Goal: Complete application form

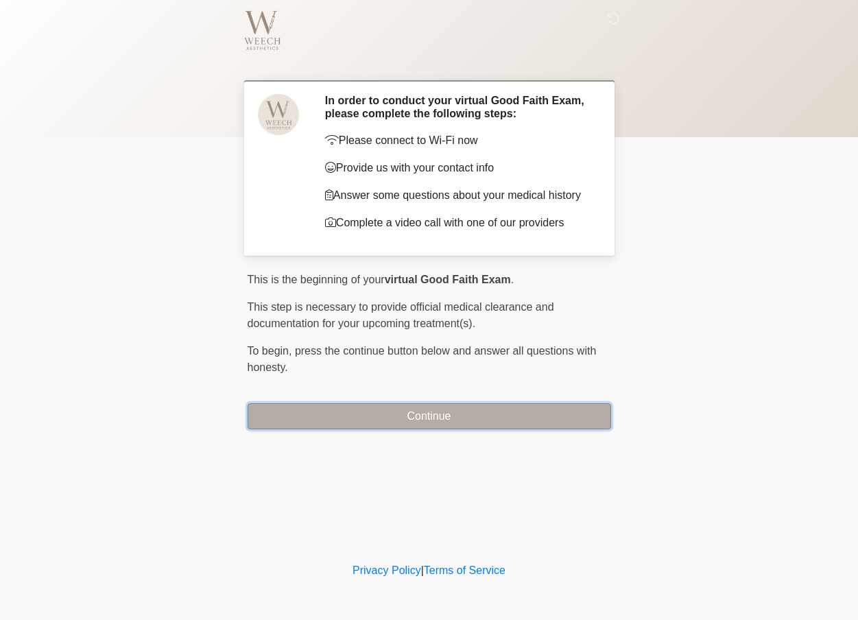
click at [383, 405] on button "Continue" at bounding box center [430, 416] width 364 height 26
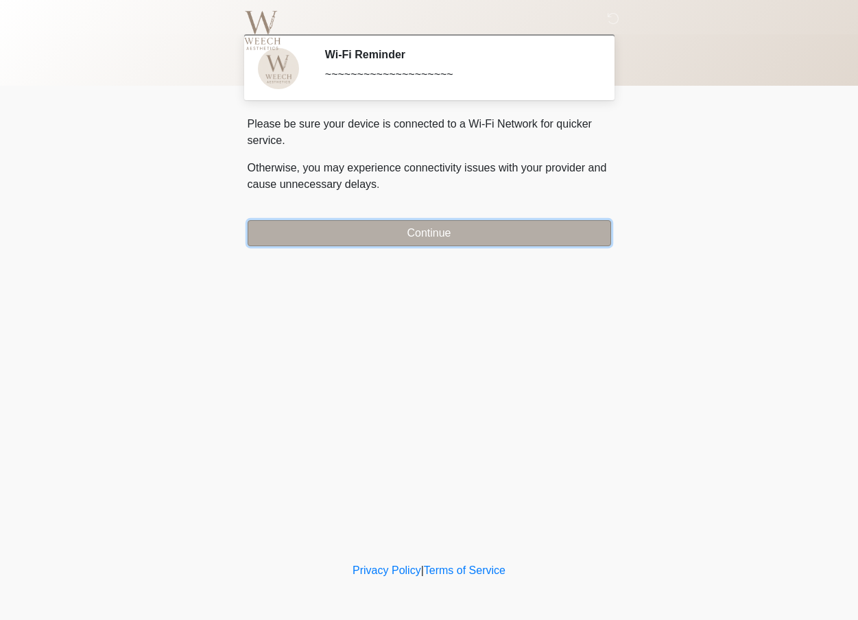
click at [424, 232] on button "Continue" at bounding box center [430, 233] width 364 height 26
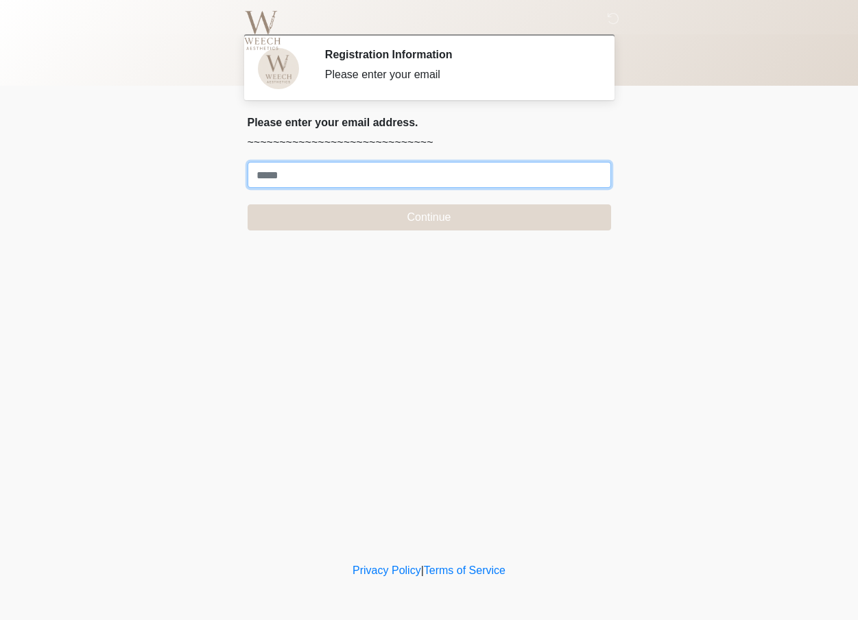
click at [268, 166] on input "Where should we email your treatment plan?" at bounding box center [430, 175] width 364 height 26
type input "**********"
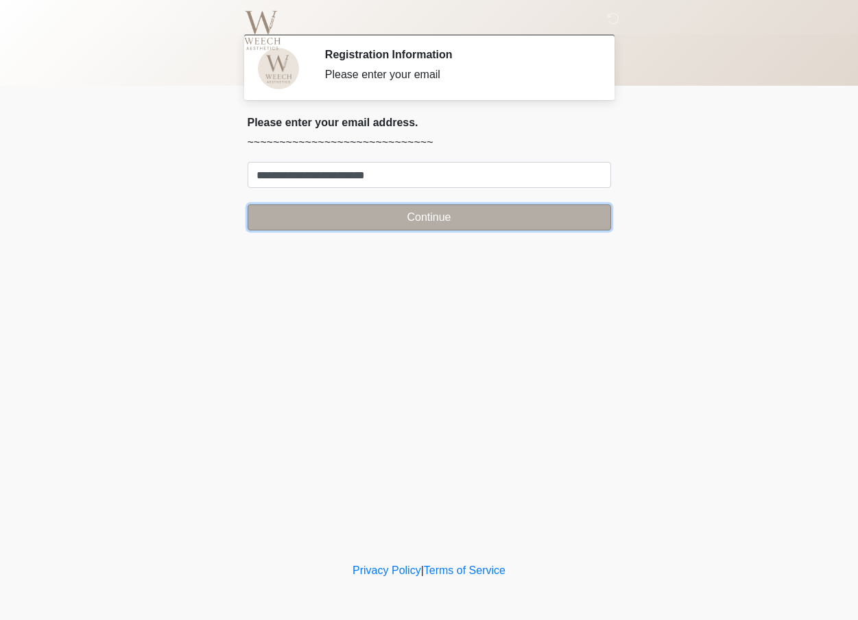
click at [410, 217] on button "Continue" at bounding box center [430, 217] width 364 height 26
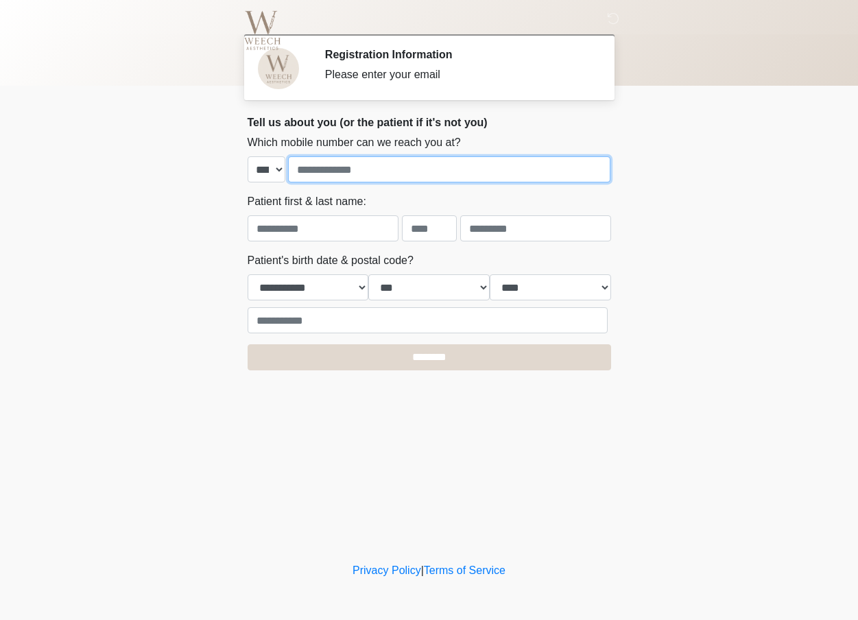
click at [322, 167] on input "tel" at bounding box center [449, 169] width 322 height 26
type input "**********"
type input "******"
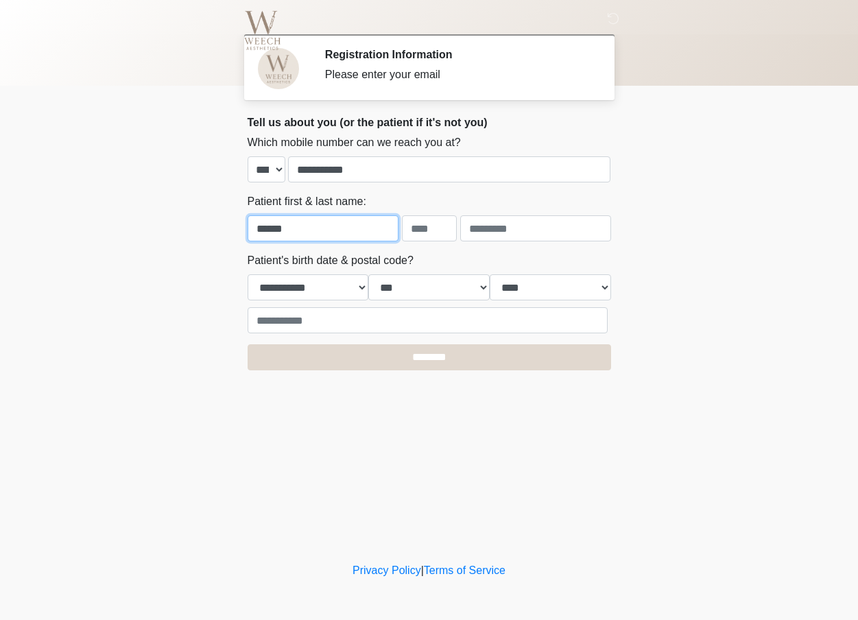
type input "**********"
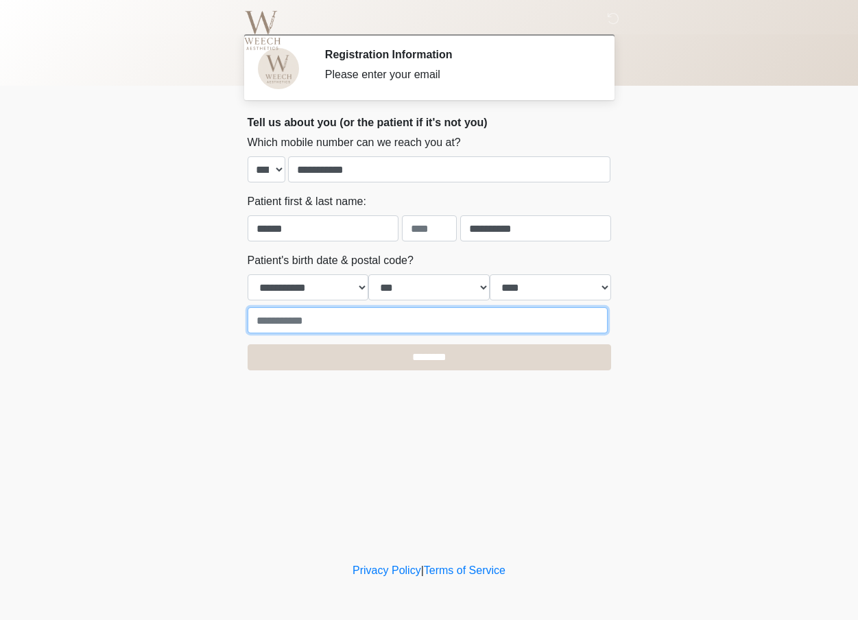
type input "*****"
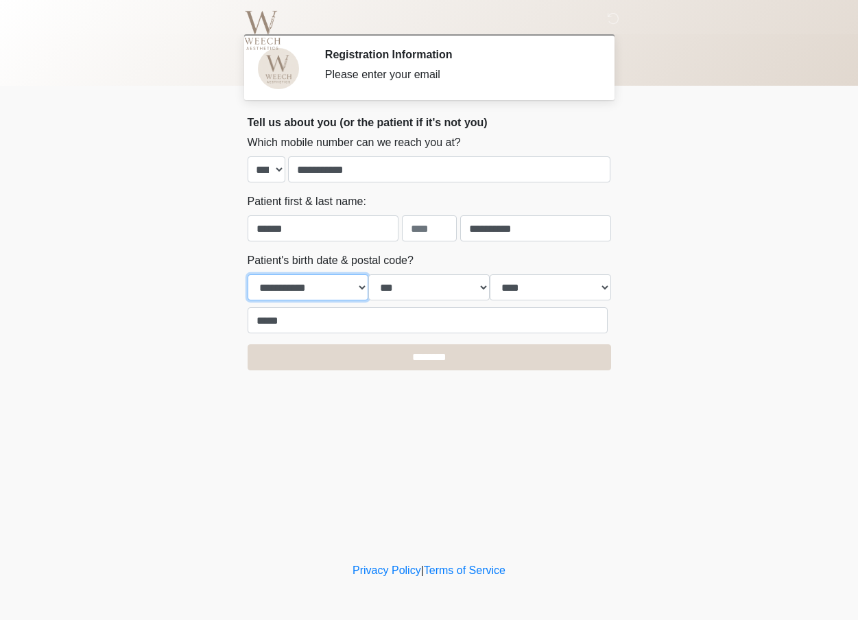
click at [318, 283] on select "**********" at bounding box center [308, 287] width 121 height 26
click at [304, 283] on select "**********" at bounding box center [308, 287] width 121 height 26
select select "*"
click at [248, 274] on select "**********" at bounding box center [308, 287] width 121 height 26
click at [423, 287] on select "*** * * * * * * * * * ** ** ** ** ** ** ** ** ** ** ** ** ** ** ** ** ** ** ** …" at bounding box center [428, 287] width 121 height 26
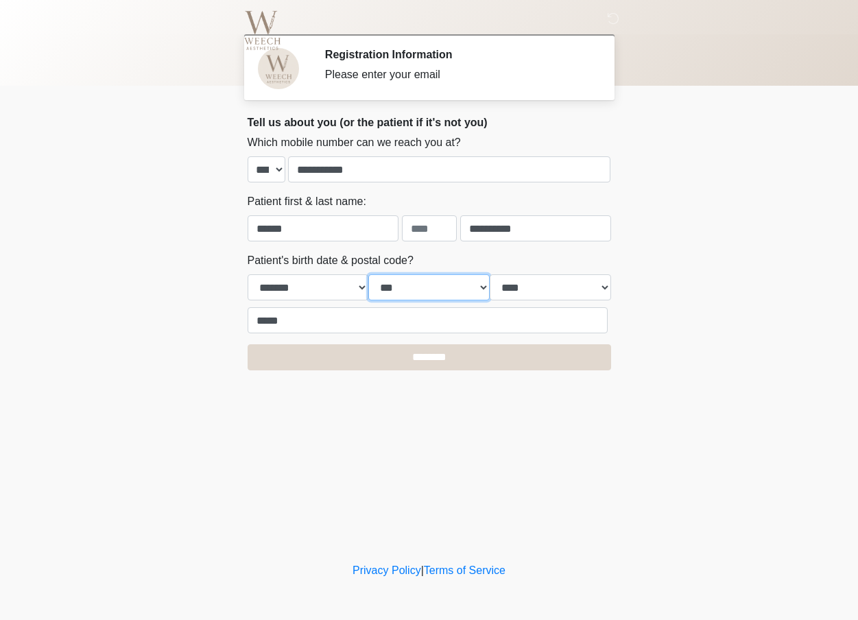
select select "*"
click at [368, 274] on select "*** * * * * * * * * * ** ** ** ** ** ** ** ** ** ** ** ** ** ** ** ** ** ** ** …" at bounding box center [428, 287] width 121 height 26
click at [541, 288] on select "**** **** **** **** **** **** **** **** **** **** **** **** **** **** **** ****…" at bounding box center [550, 287] width 121 height 26
select select "****"
click at [490, 274] on select "**** **** **** **** **** **** **** **** **** **** **** **** **** **** **** ****…" at bounding box center [550, 287] width 121 height 26
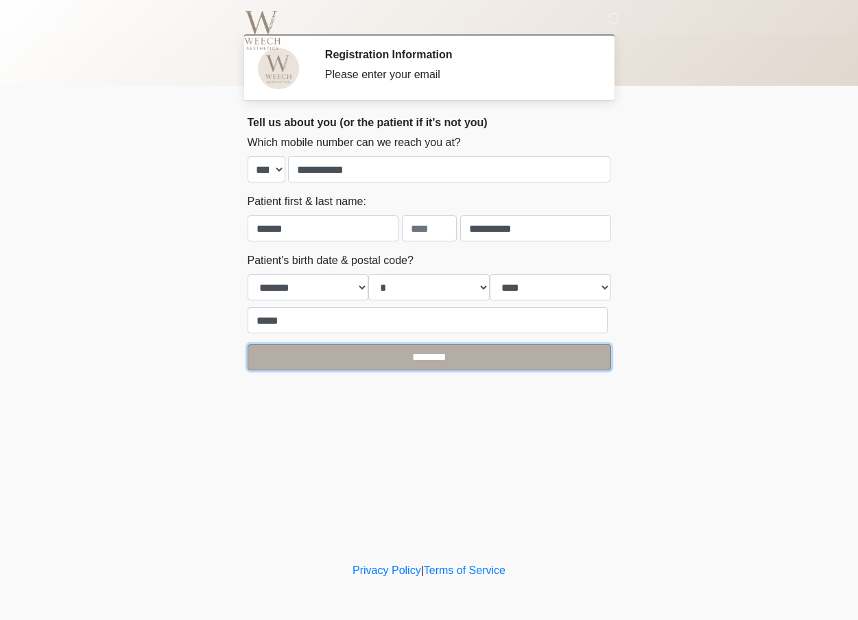
click at [340, 354] on input "********" at bounding box center [430, 357] width 364 height 26
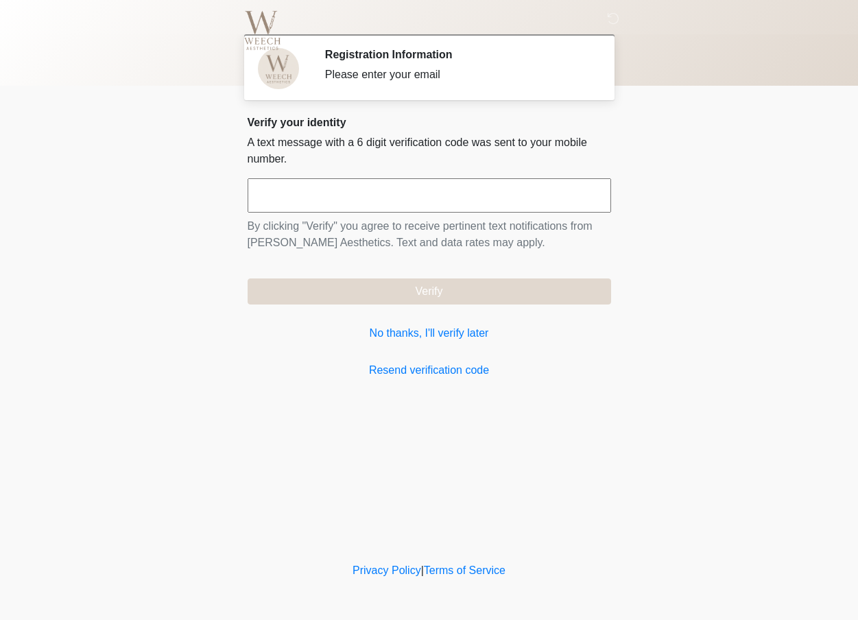
click at [392, 198] on input "text" at bounding box center [430, 195] width 364 height 34
click at [342, 512] on div "‎ ‎ ‎ Registration Information Please enter your email Please connect to Wi-Fi …" at bounding box center [430, 280] width 412 height 532
drag, startPoint x: 327, startPoint y: 224, endPoint x: 337, endPoint y: 191, distance: 35.0
click at [327, 224] on p "By clicking "Verify" you agree to receive pertinent text notifications from [PE…" at bounding box center [430, 234] width 364 height 33
click at [328, 204] on input "text" at bounding box center [430, 195] width 364 height 34
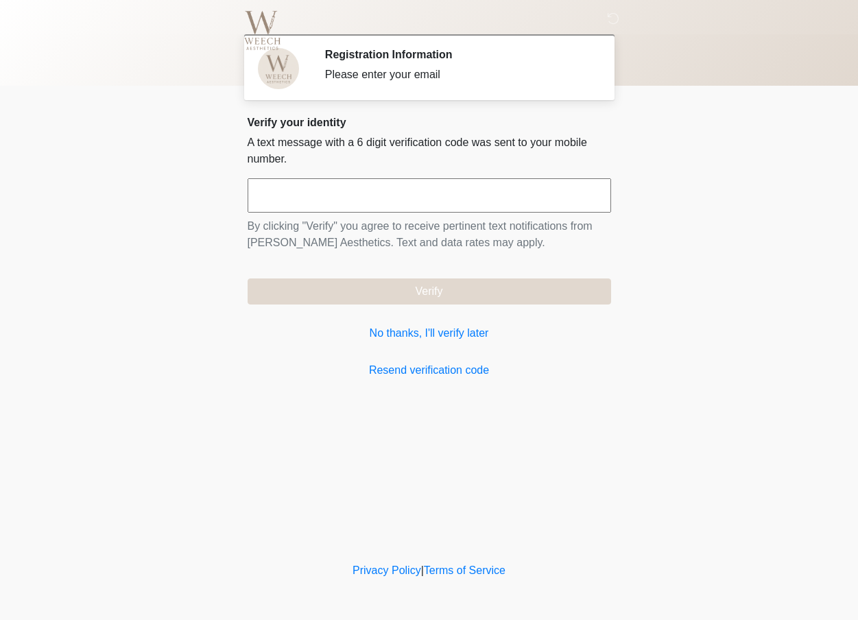
drag, startPoint x: 375, startPoint y: 83, endPoint x: 365, endPoint y: 70, distance: 16.2
click at [375, 83] on div "Registration Information Please enter your email" at bounding box center [457, 67] width 265 height 38
click at [358, 72] on div "Please enter your email" at bounding box center [457, 75] width 265 height 16
click at [358, 73] on div "Please enter your email" at bounding box center [457, 75] width 265 height 16
click at [432, 366] on link "Resend verification code" at bounding box center [430, 370] width 364 height 16
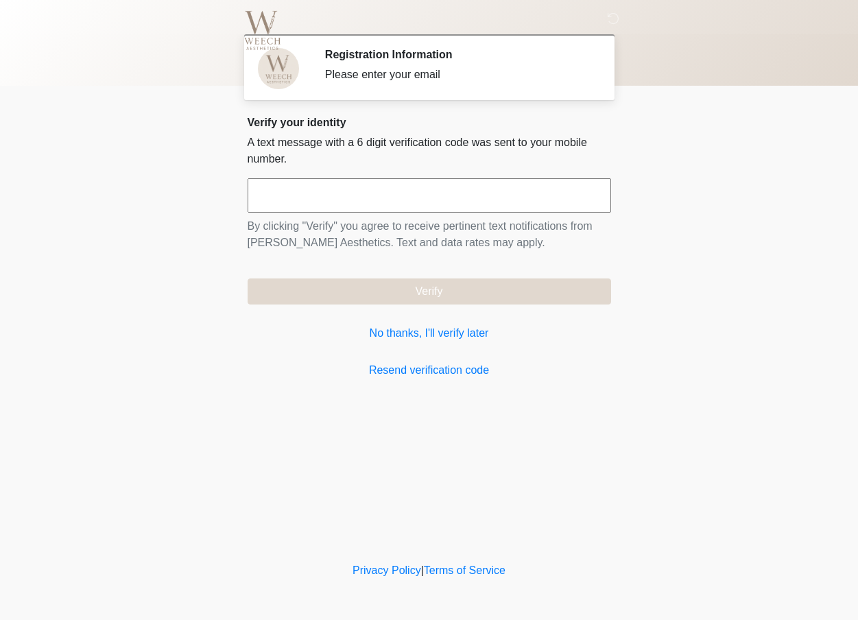
click at [293, 196] on input "text" at bounding box center [430, 195] width 364 height 34
click at [324, 206] on input "text" at bounding box center [430, 195] width 364 height 34
drag, startPoint x: 435, startPoint y: 284, endPoint x: 432, endPoint y: 274, distance: 10.0
click at [434, 281] on button "Verify" at bounding box center [430, 292] width 364 height 26
click at [377, 183] on input "text" at bounding box center [430, 195] width 364 height 34
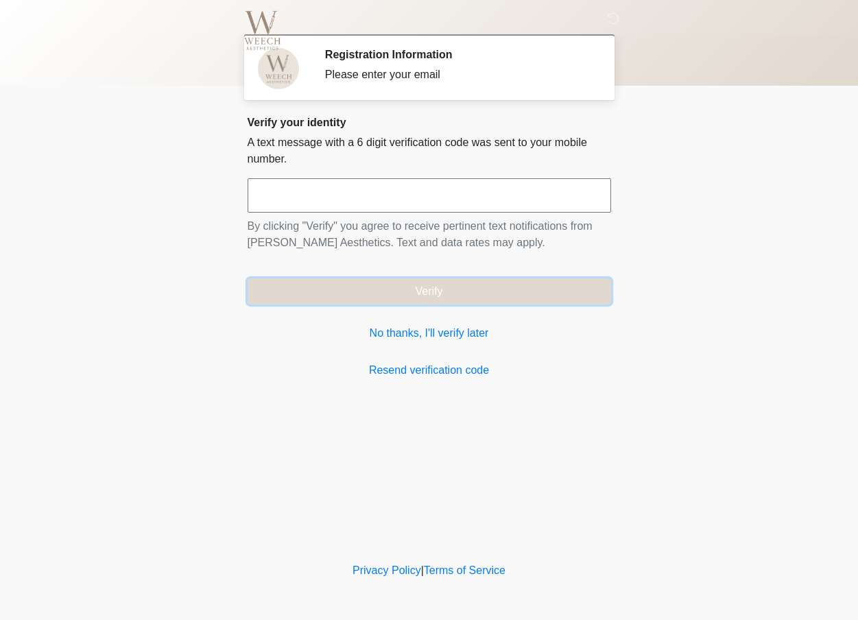
drag, startPoint x: 439, startPoint y: 296, endPoint x: 436, endPoint y: 390, distance: 93.4
click at [439, 296] on button "Verify" at bounding box center [430, 292] width 364 height 26
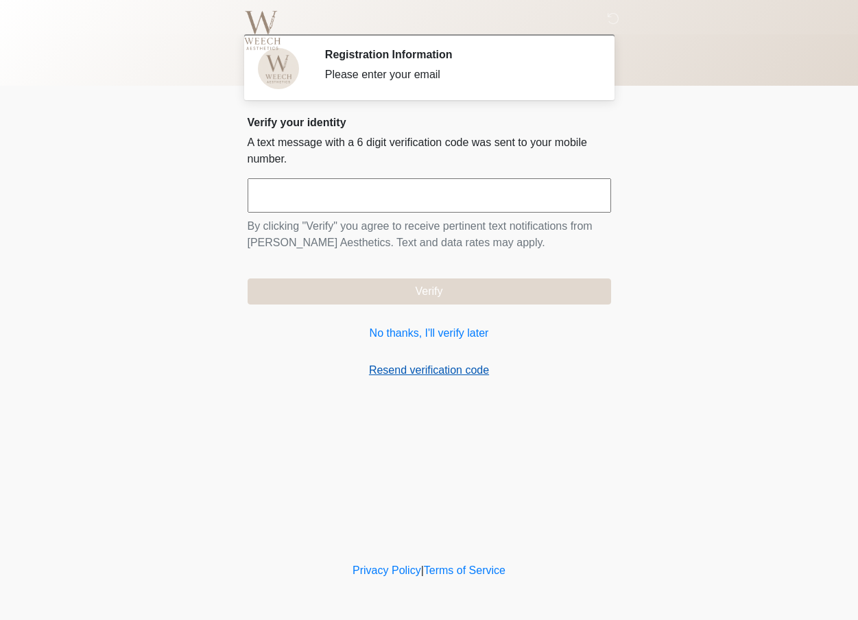
click at [397, 376] on link "Resend verification code" at bounding box center [430, 370] width 364 height 16
click at [421, 327] on link "No thanks, I'll verify later" at bounding box center [430, 333] width 364 height 16
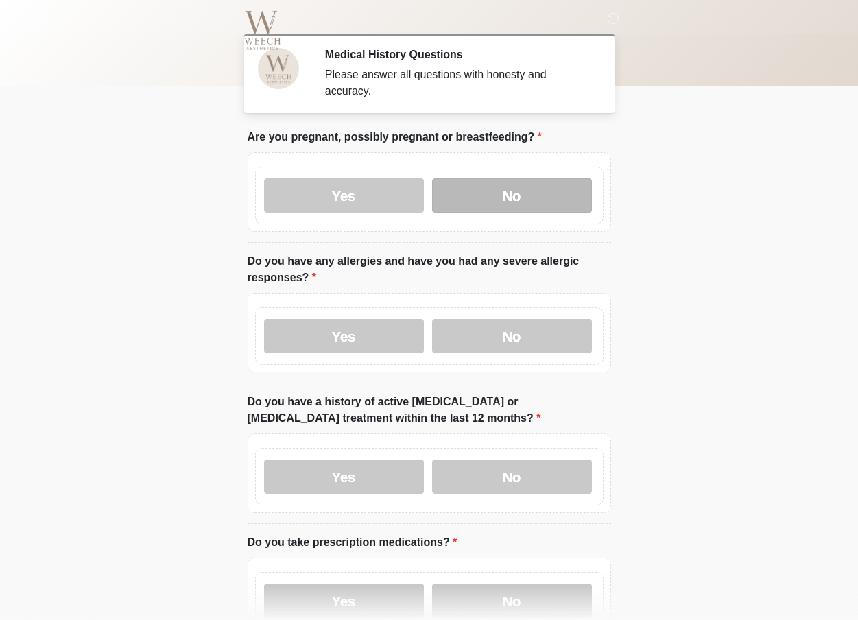
click at [484, 194] on label "No" at bounding box center [512, 195] width 160 height 34
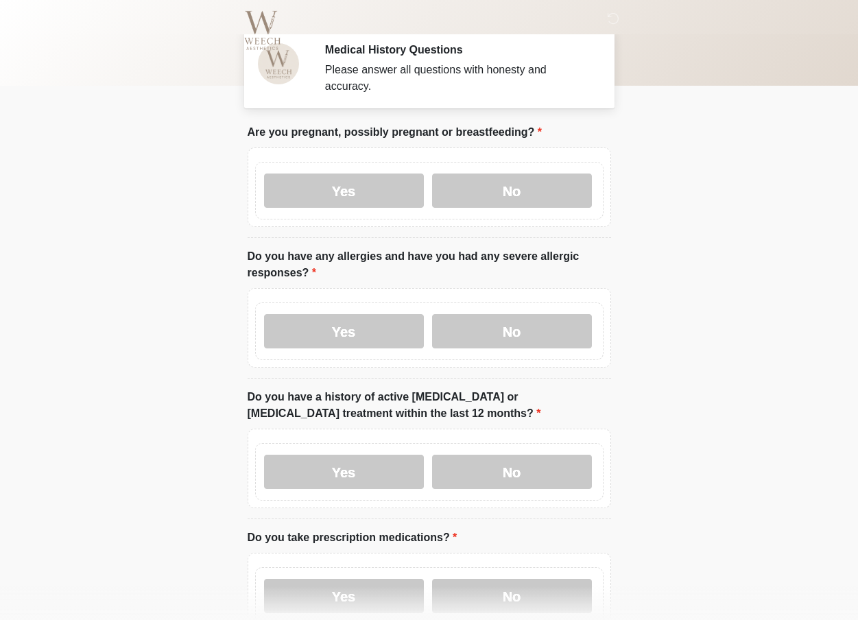
drag, startPoint x: 506, startPoint y: 350, endPoint x: 532, endPoint y: 372, distance: 35.0
click at [506, 350] on div "Yes No" at bounding box center [429, 332] width 348 height 58
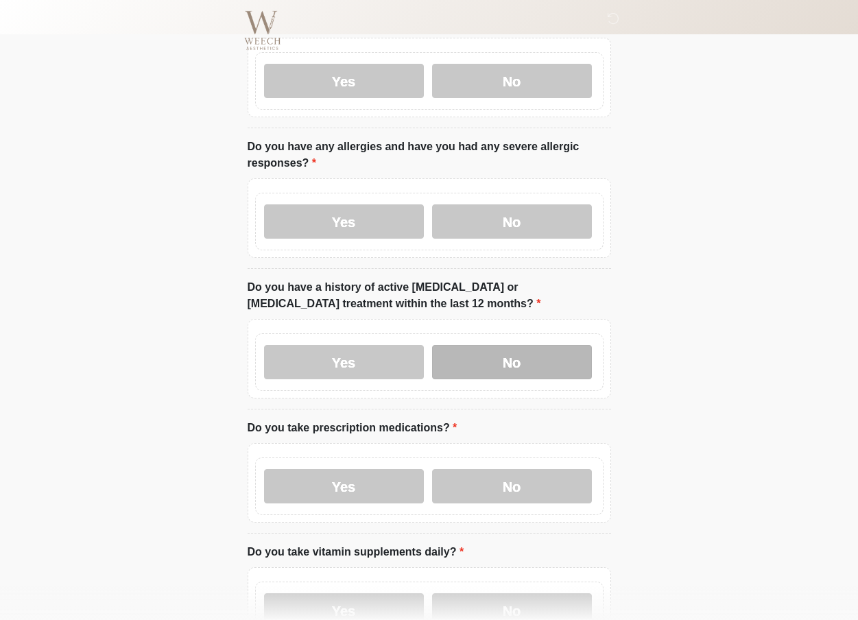
scroll to position [139, 0]
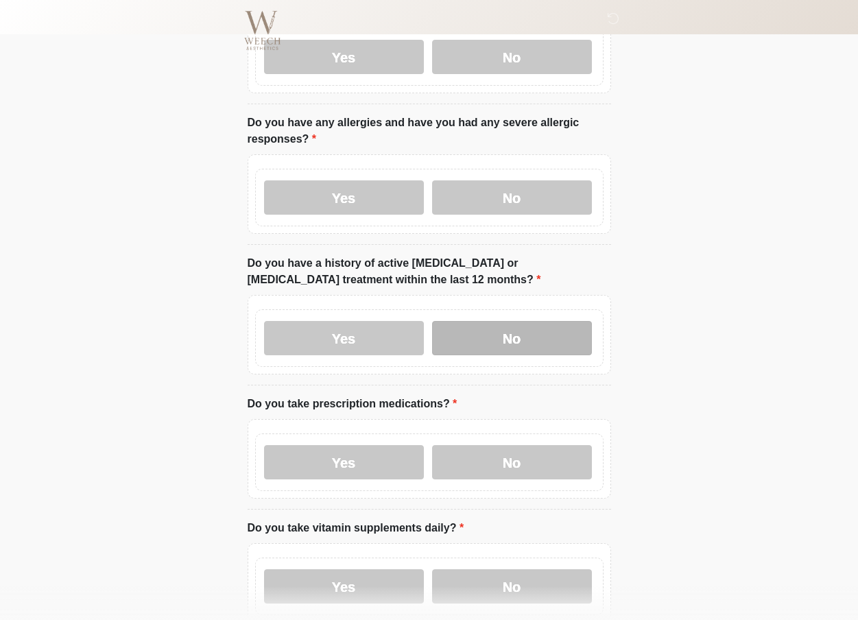
drag, startPoint x: 534, startPoint y: 329, endPoint x: 539, endPoint y: 348, distance: 19.0
click at [534, 331] on label "No" at bounding box center [512, 338] width 160 height 34
click at [523, 220] on div "Yes No" at bounding box center [429, 198] width 348 height 58
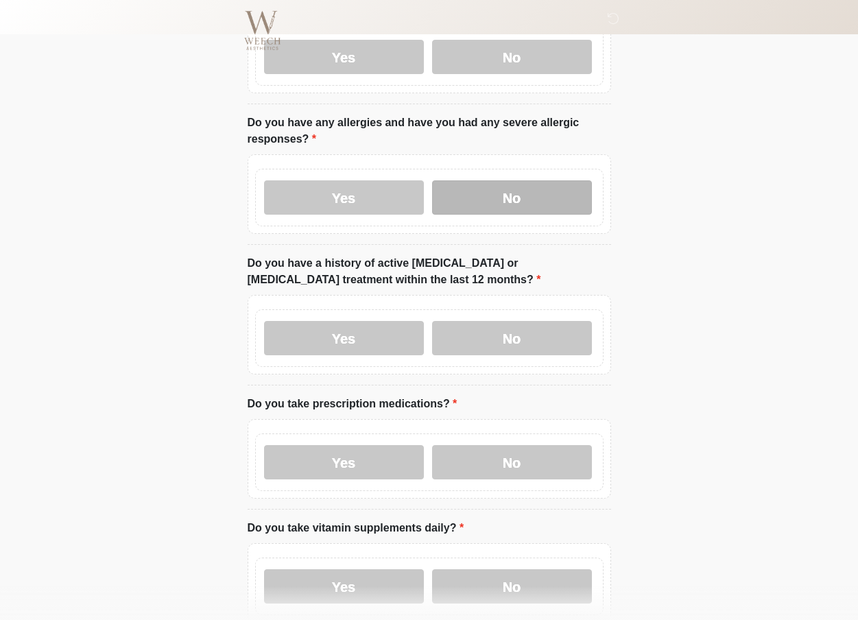
click at [498, 187] on label "No" at bounding box center [512, 197] width 160 height 34
drag, startPoint x: 517, startPoint y: 445, endPoint x: 711, endPoint y: 403, distance: 198.5
click at [518, 445] on label "No" at bounding box center [512, 462] width 160 height 34
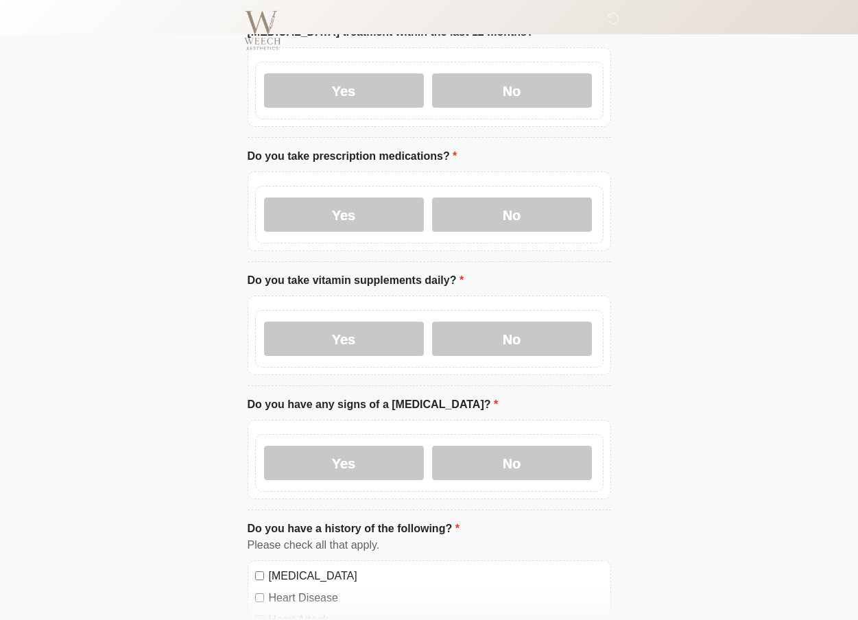
scroll to position [392, 0]
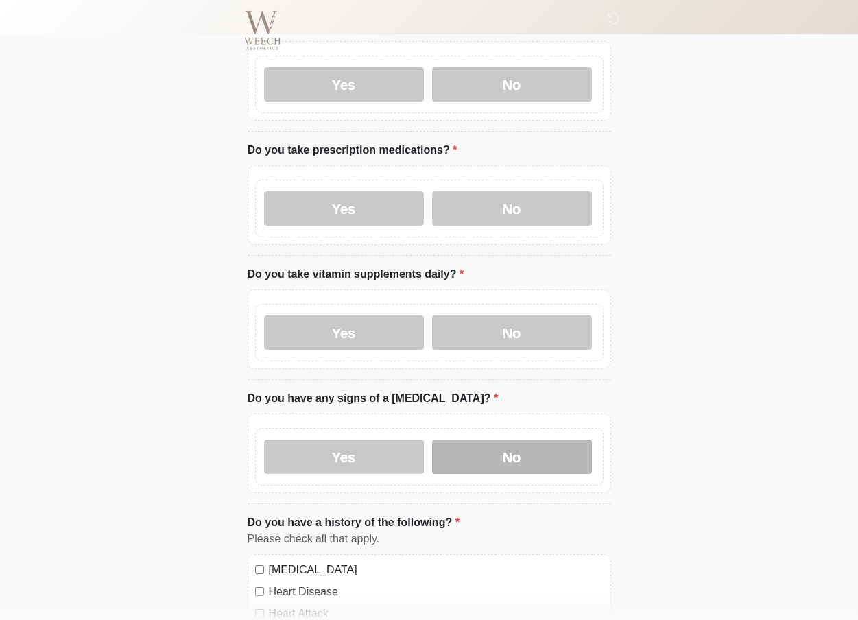
drag, startPoint x: 539, startPoint y: 312, endPoint x: 576, endPoint y: 451, distance: 143.6
click at [540, 314] on div "Yes No" at bounding box center [429, 333] width 348 height 58
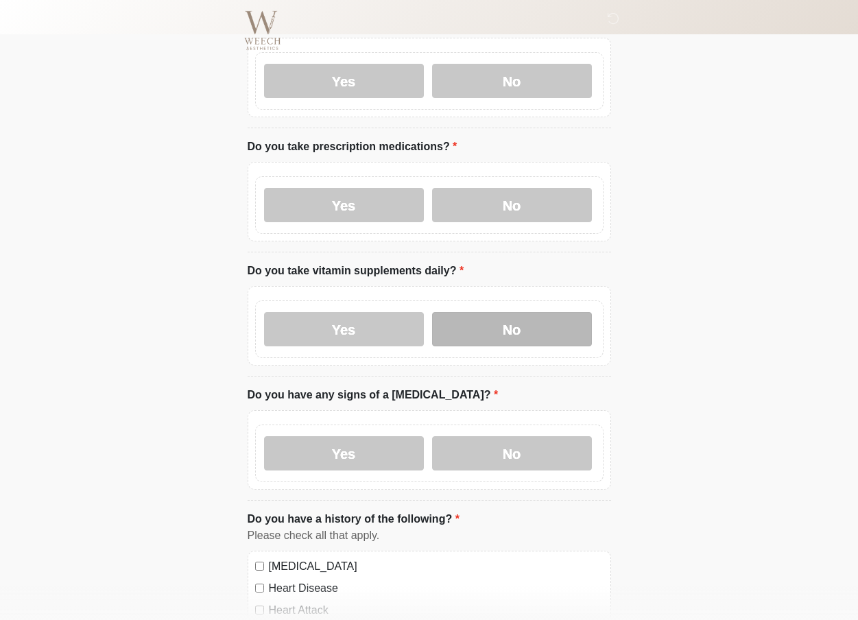
scroll to position [394, 0]
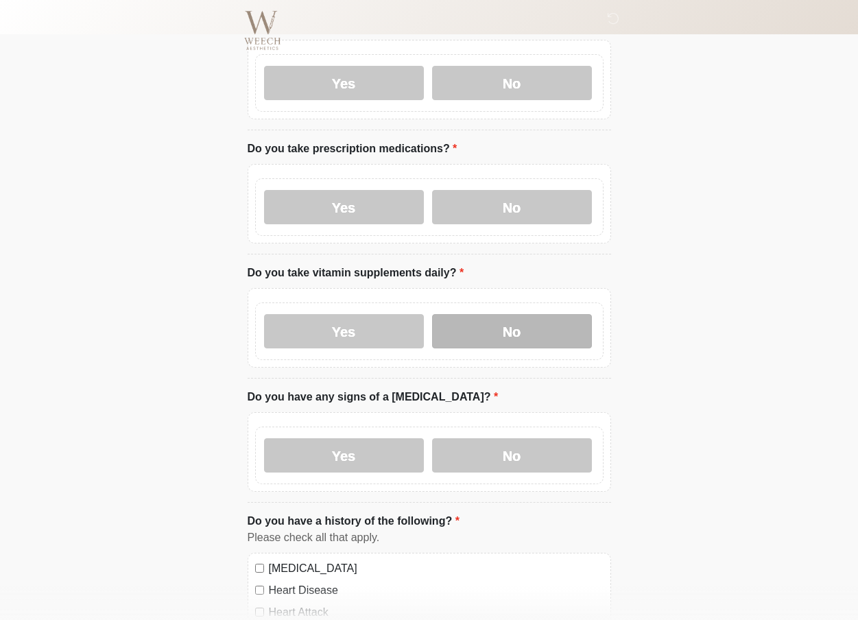
click at [498, 325] on label "No" at bounding box center [512, 331] width 160 height 34
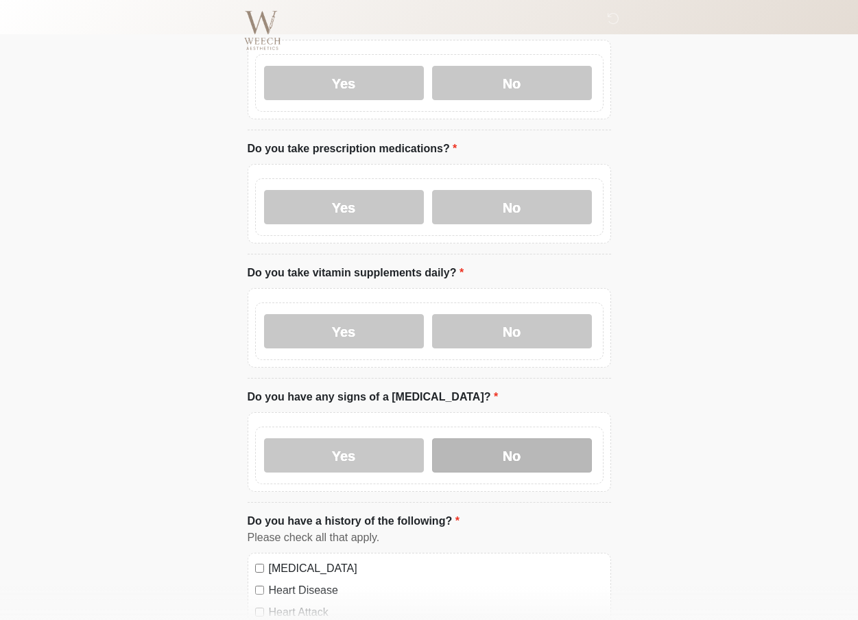
click at [539, 455] on label "No" at bounding box center [512, 455] width 160 height 34
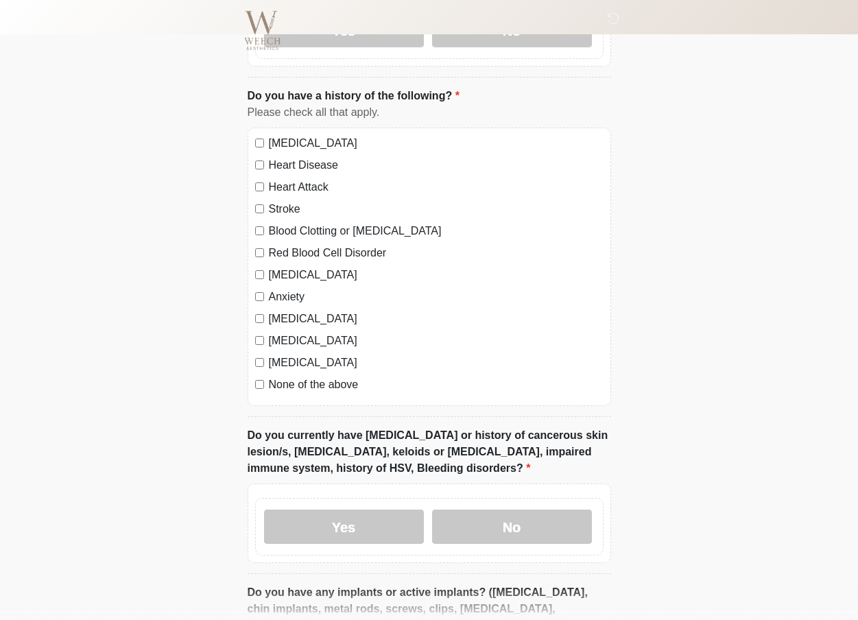
click at [261, 391] on div "None of the above" at bounding box center [429, 385] width 348 height 16
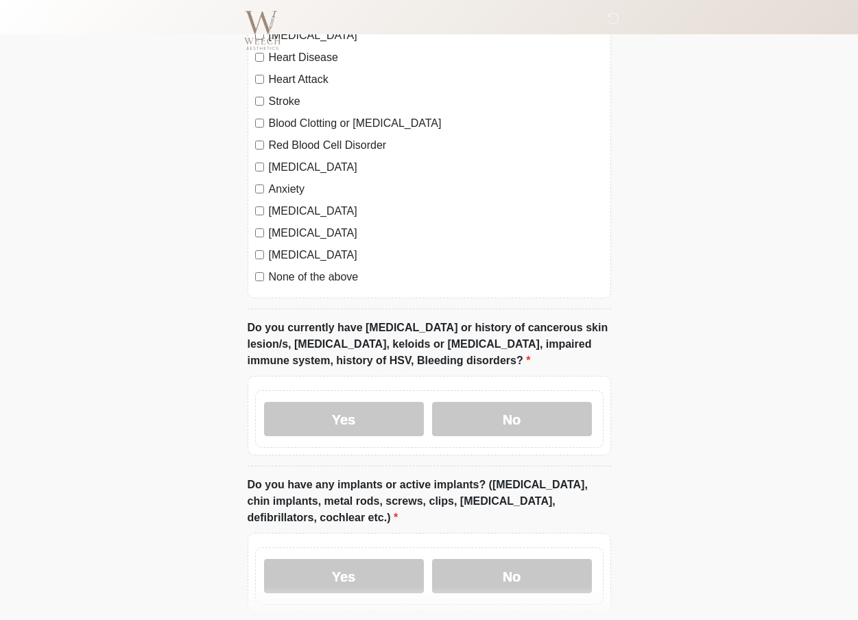
scroll to position [941, 0]
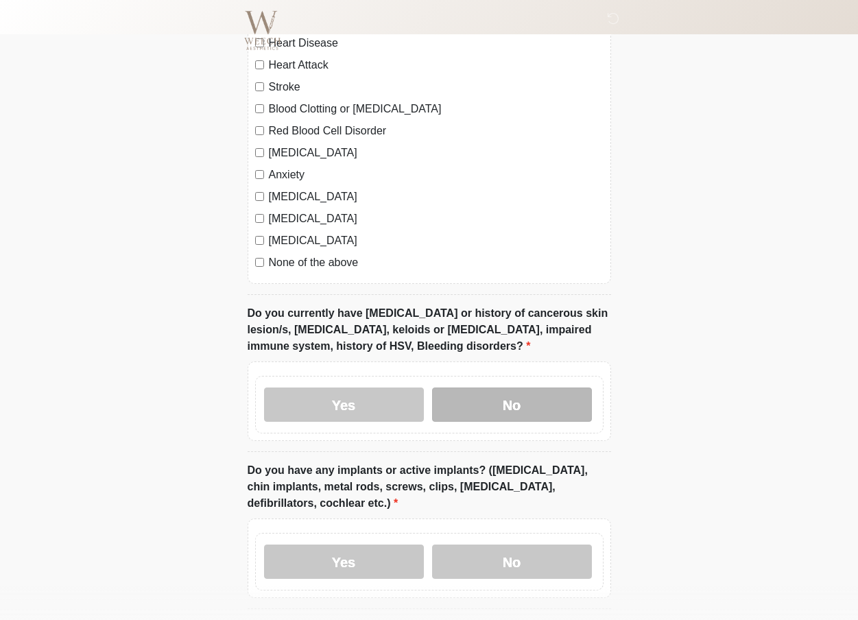
click at [540, 401] on label "No" at bounding box center [512, 405] width 160 height 34
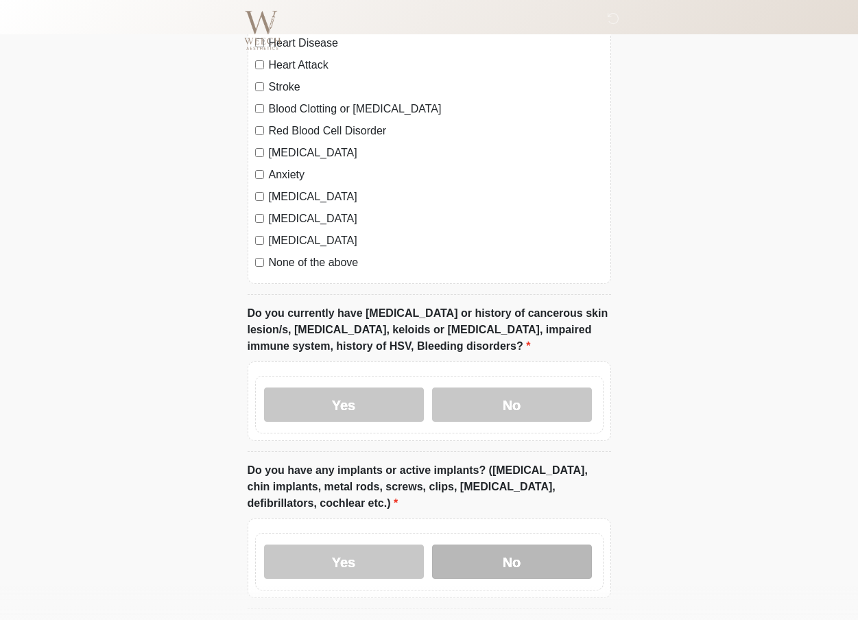
click at [508, 557] on label "No" at bounding box center [512, 562] width 160 height 34
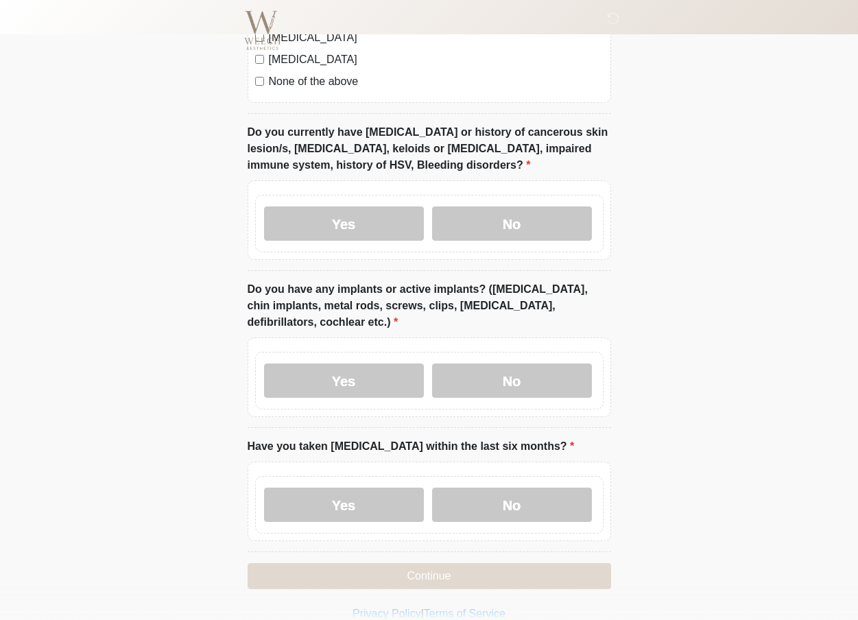
scroll to position [1166, 0]
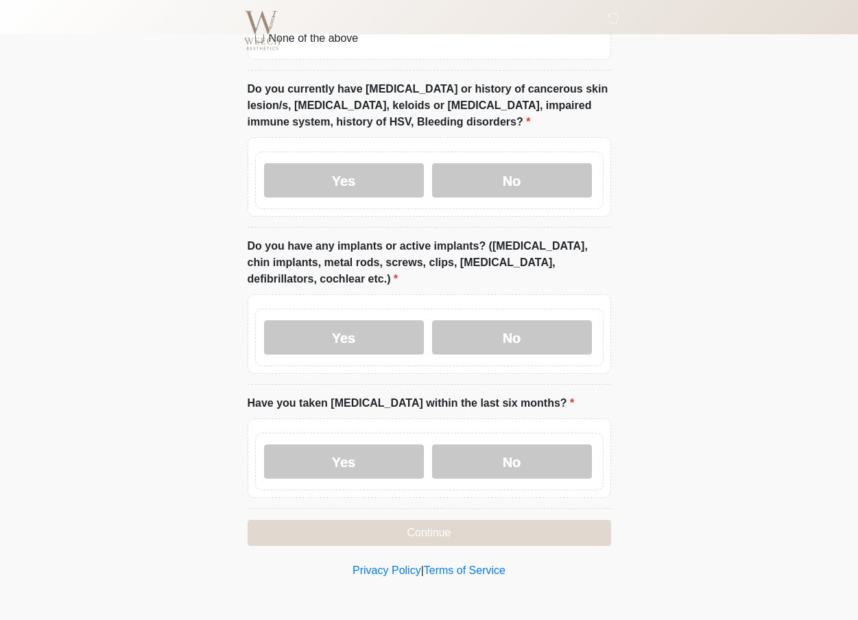
drag, startPoint x: 509, startPoint y: 453, endPoint x: 527, endPoint y: 498, distance: 48.0
click at [509, 455] on label "No" at bounding box center [512, 462] width 160 height 34
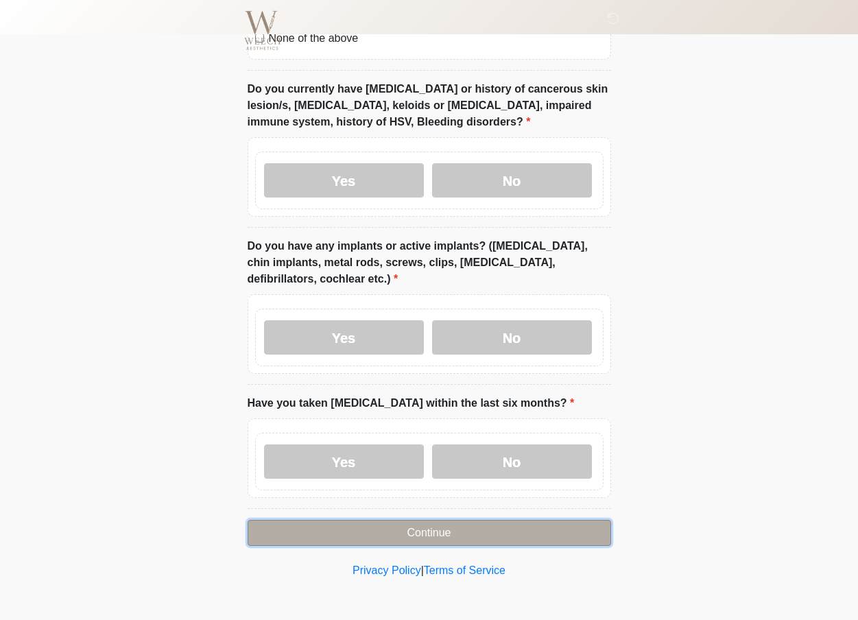
drag, startPoint x: 448, startPoint y: 530, endPoint x: 508, endPoint y: 525, distance: 60.6
click at [449, 530] on button "Continue" at bounding box center [430, 533] width 364 height 26
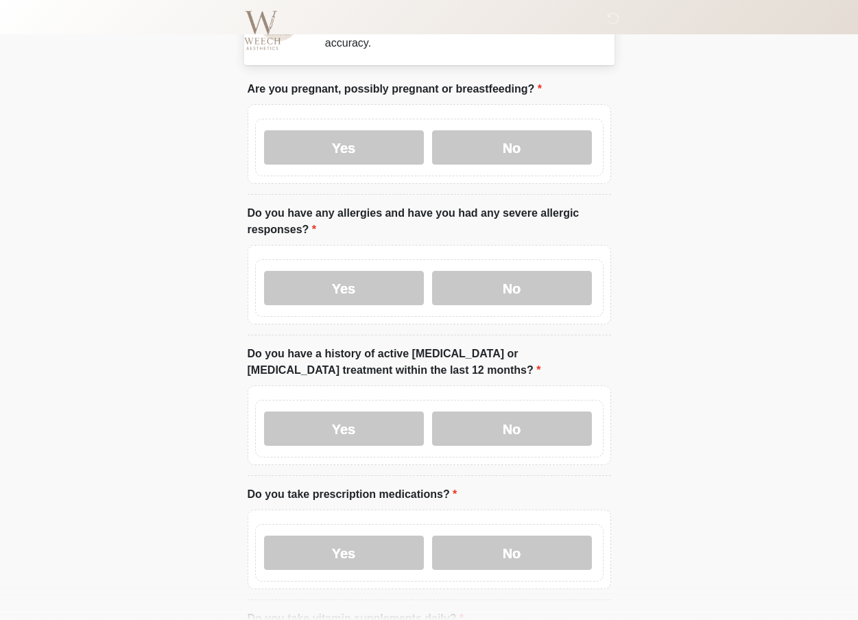
scroll to position [0, 0]
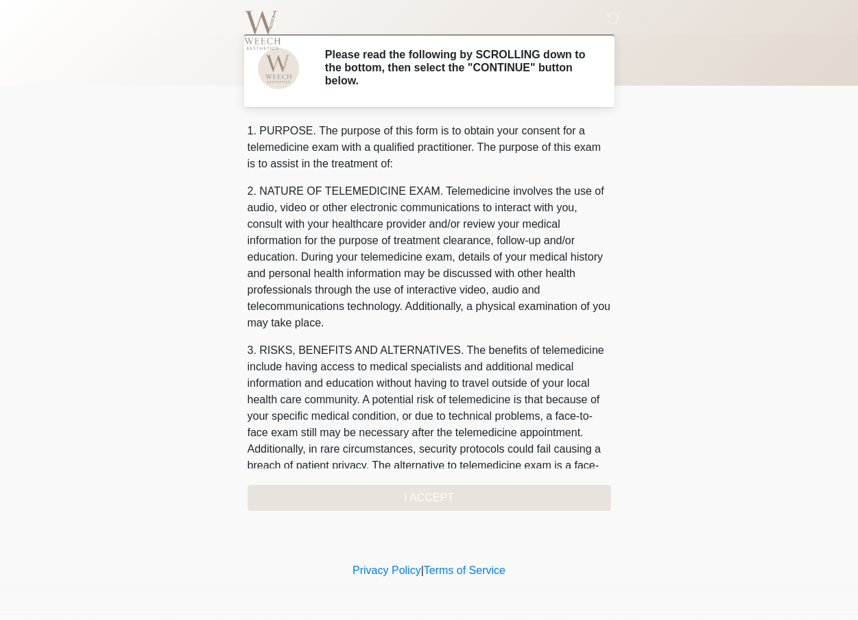
click at [411, 497] on div "1. PURPOSE. The purpose of this form is to obtain your consent for a telemedici…" at bounding box center [430, 317] width 364 height 388
click at [390, 416] on p "3. RISKS, BENEFITS AND ALTERNATIVES. The benefits of telemedicine include havin…" at bounding box center [430, 416] width 364 height 148
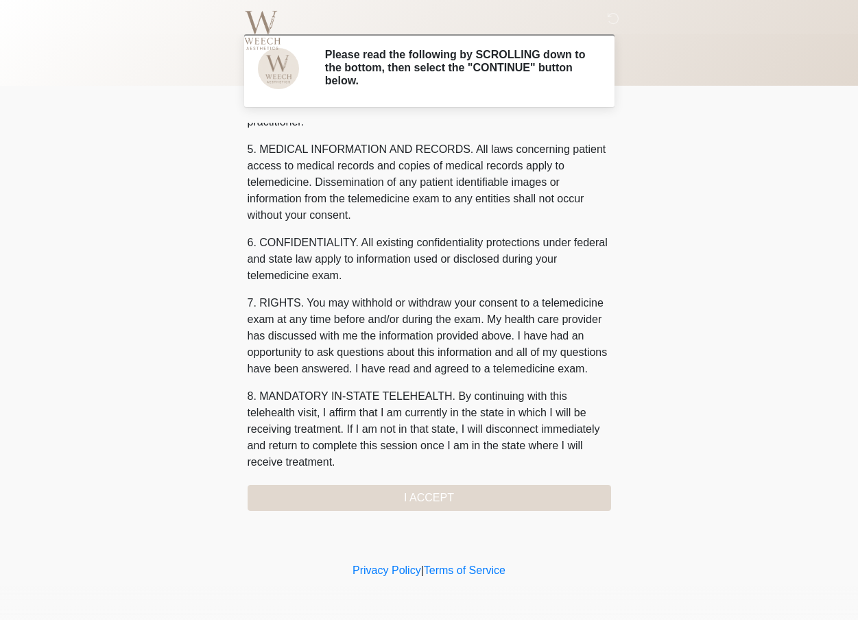
scroll to position [450, 0]
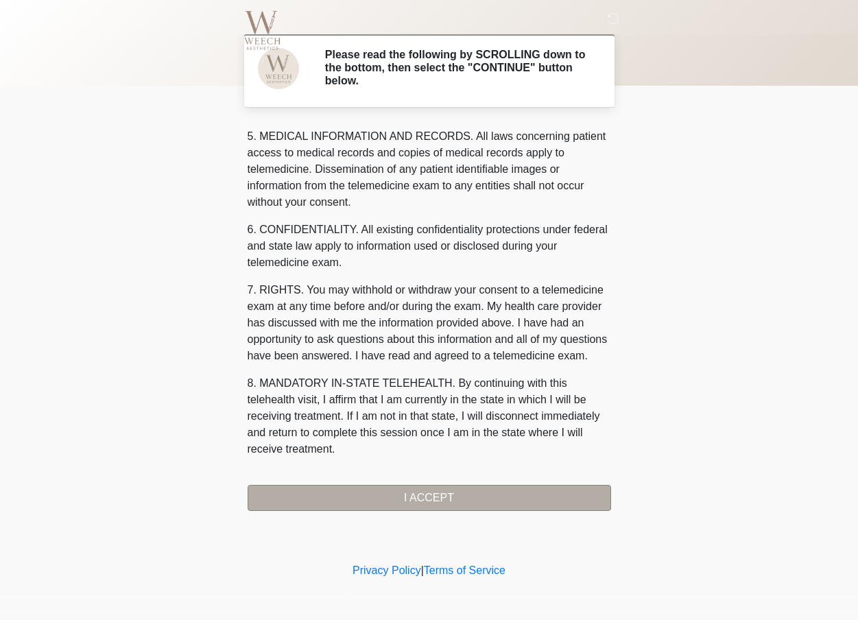
drag, startPoint x: 421, startPoint y: 482, endPoint x: 410, endPoint y: 497, distance: 19.2
click at [410, 497] on div "1. PURPOSE. The purpose of this form is to obtain your consent for a telemedici…" at bounding box center [430, 317] width 364 height 388
drag, startPoint x: 410, startPoint y: 497, endPoint x: 418, endPoint y: 493, distance: 9.2
click at [410, 497] on button "I ACCEPT" at bounding box center [430, 498] width 364 height 26
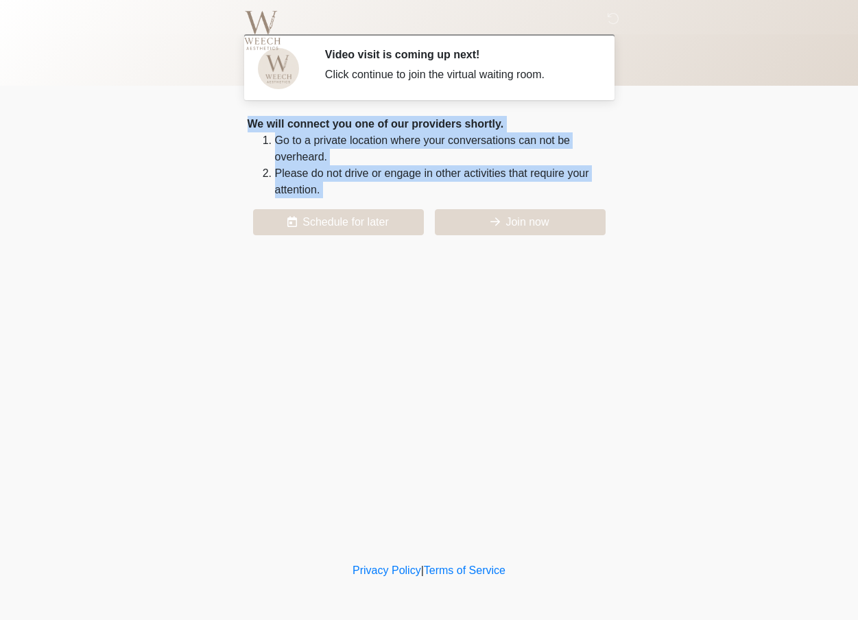
click at [469, 285] on div "‎ ‎ ‎ Video visit is coming up next! Click continue to join the virtual waiting…" at bounding box center [430, 280] width 412 height 532
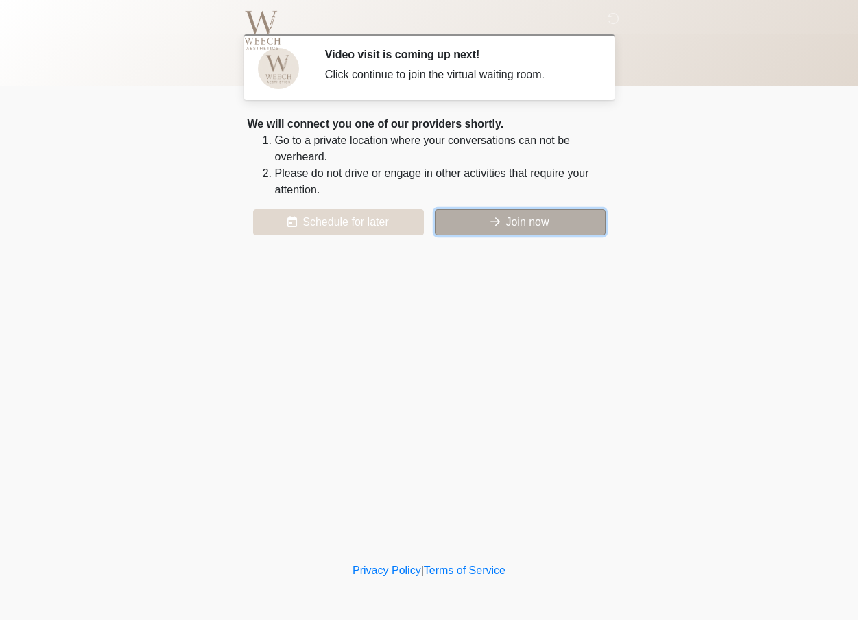
click at [517, 218] on button "Join now" at bounding box center [520, 222] width 171 height 26
